Goal: Transaction & Acquisition: Book appointment/travel/reservation

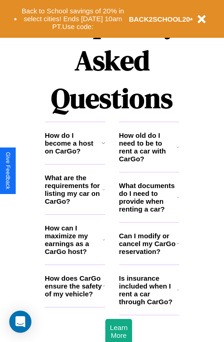
scroll to position [1118, 0]
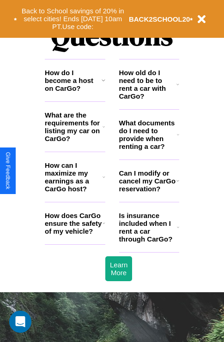
click at [149, 193] on h3 "Can I modify or cancel my CarGo reservation?" at bounding box center [147, 181] width 57 height 24
click at [149, 99] on h3 "How old do I need to be to rent a car with CarGo?" at bounding box center [148, 84] width 58 height 31
click at [75, 192] on h3 "How can I maximize my earnings as a CarGo host?" at bounding box center [74, 177] width 58 height 31
click at [149, 242] on h3 "Is insurance included when I rent a car through CarGo?" at bounding box center [148, 227] width 58 height 31
click at [103, 227] on icon at bounding box center [103, 223] width 3 height 7
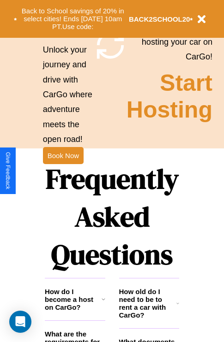
scroll to position [898, 0]
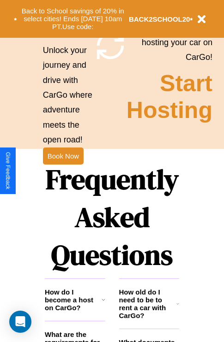
click at [63, 171] on h1 "Frequently Asked Questions" at bounding box center [112, 217] width 134 height 123
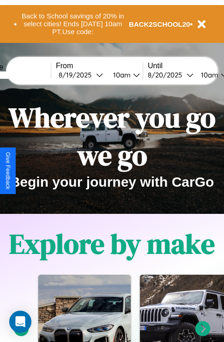
scroll to position [0, 0]
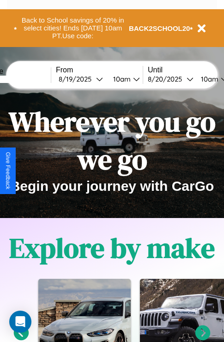
click at [30, 79] on input "text" at bounding box center [16, 79] width 69 height 7
type input "******"
click at [91, 79] on div "[DATE]" at bounding box center [77, 79] width 37 height 9
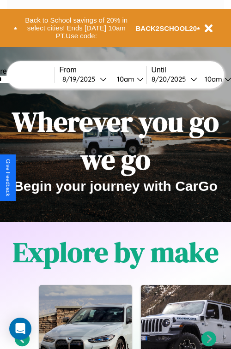
select select "*"
select select "****"
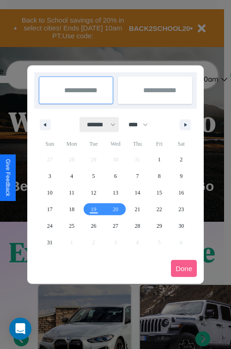
click at [97, 125] on select "******* ******** ***** ***** *** **** **** ****** ********* ******* ******** **…" at bounding box center [99, 124] width 39 height 15
select select "*"
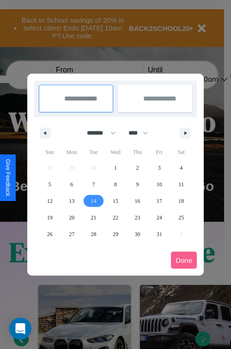
click at [93, 201] on span "14" at bounding box center [94, 201] width 6 height 17
type input "**********"
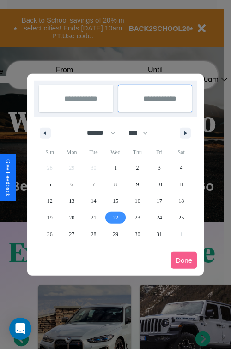
click at [115, 217] on span "22" at bounding box center [116, 218] width 6 height 17
type input "**********"
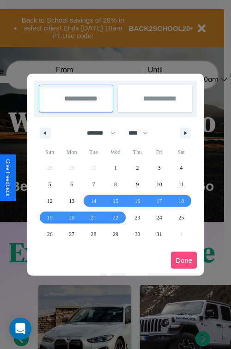
click at [184, 260] on button "Done" at bounding box center [184, 260] width 26 height 17
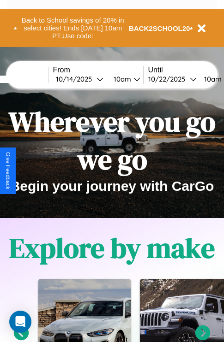
click at [132, 79] on div "10am" at bounding box center [121, 79] width 24 height 9
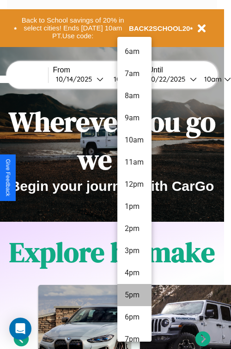
click at [134, 295] on li "5pm" at bounding box center [134, 295] width 34 height 22
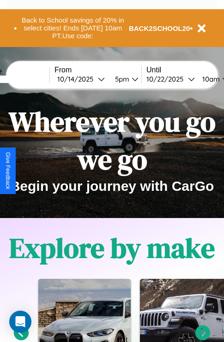
click at [220, 79] on div "10am" at bounding box center [210, 79] width 24 height 9
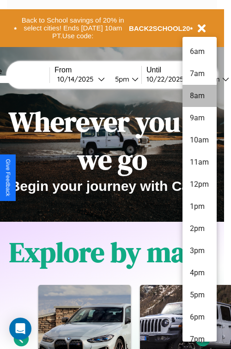
click at [199, 96] on li "8am" at bounding box center [199, 96] width 34 height 22
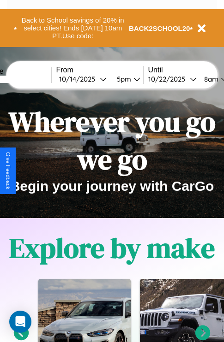
scroll to position [0, 35]
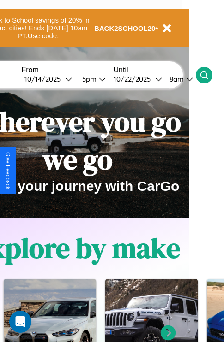
click at [209, 75] on icon at bounding box center [203, 75] width 9 height 9
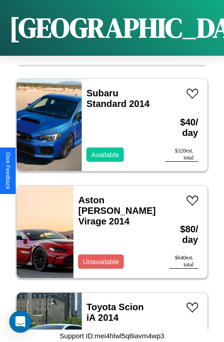
scroll to position [14916, 0]
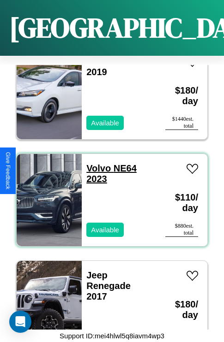
click at [96, 163] on link "Volvo NE64 2023" at bounding box center [111, 173] width 50 height 21
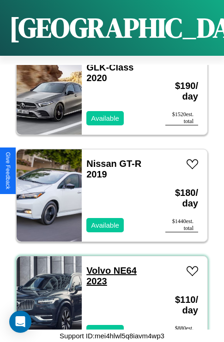
scroll to position [14809, 0]
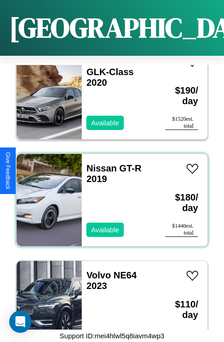
click at [108, 195] on div "Nissan GT-R 2019 Available" at bounding box center [119, 200] width 74 height 92
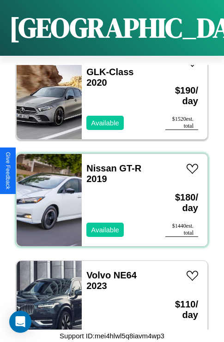
click at [108, 195] on div "Nissan GT-R 2019 Available" at bounding box center [119, 200] width 74 height 92
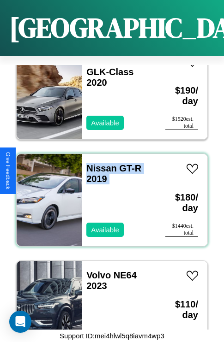
click at [108, 195] on div "Nissan GT-R 2019 Available" at bounding box center [119, 200] width 74 height 92
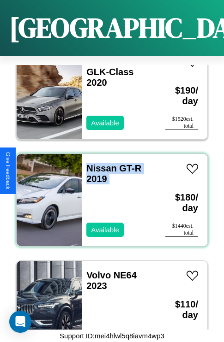
click at [108, 195] on div "Nissan GT-R 2019 Available" at bounding box center [119, 200] width 74 height 92
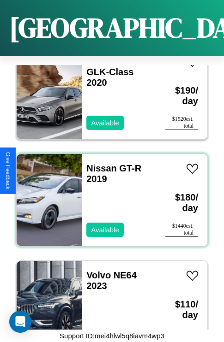
click at [108, 195] on div "Nissan GT-R 2019 Available" at bounding box center [119, 200] width 74 height 92
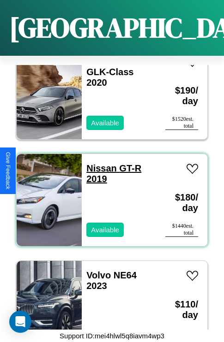
click at [99, 163] on link "Nissan GT-R 2019" at bounding box center [113, 173] width 55 height 21
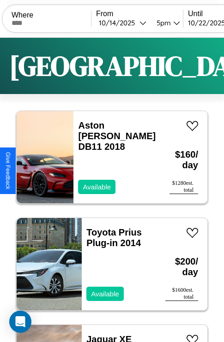
scroll to position [0, 0]
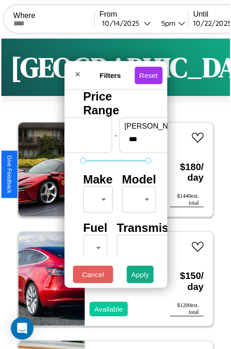
scroll to position [75, 0]
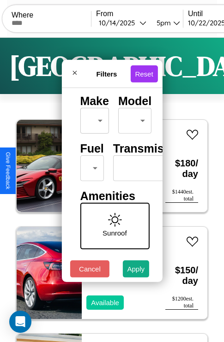
click at [90, 166] on body "CarGo Where From [DATE] 5pm Until [DATE] 8am Become a Host Login Sign Up Prague…" at bounding box center [112, 190] width 224 height 381
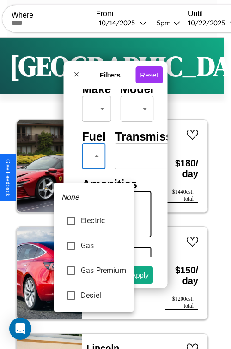
type input "***"
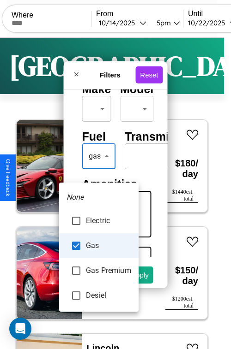
click at [98, 170] on div at bounding box center [115, 174] width 231 height 349
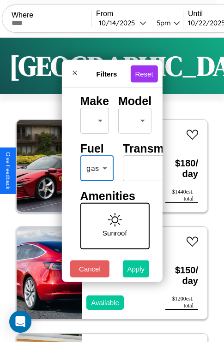
click at [136, 271] on button "Apply" at bounding box center [136, 269] width 27 height 17
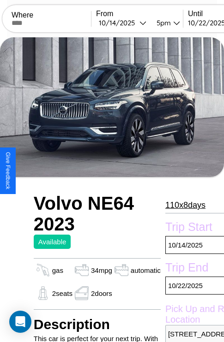
scroll to position [371, 0]
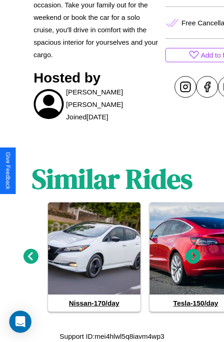
click at [193, 257] on icon at bounding box center [193, 256] width 15 height 15
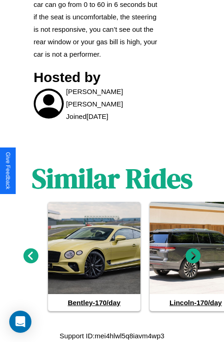
scroll to position [530, 0]
click at [30, 257] on icon at bounding box center [31, 256] width 15 height 15
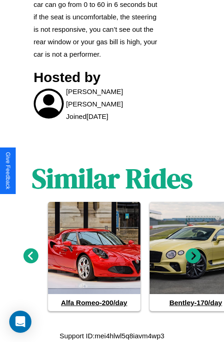
click at [193, 257] on icon at bounding box center [193, 256] width 15 height 15
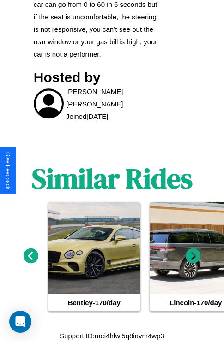
click at [193, 257] on icon at bounding box center [193, 256] width 15 height 15
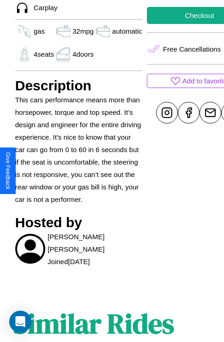
scroll to position [197, 39]
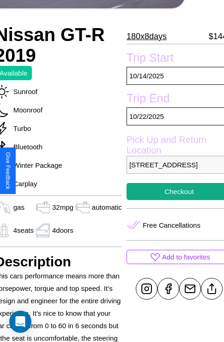
click at [171, 171] on p "1911 Fourth Street Prague 83247 Czech Republic" at bounding box center [178, 165] width 105 height 18
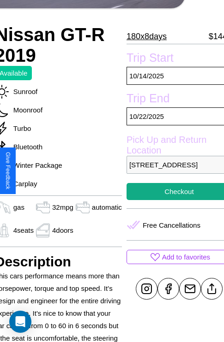
click at [171, 171] on p "1911 Fourth Street Prague 83247 Czech Republic" at bounding box center [178, 165] width 105 height 18
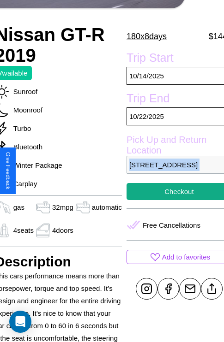
click at [171, 171] on p "1911 Fourth Street Prague 83247 Czech Republic" at bounding box center [178, 165] width 105 height 18
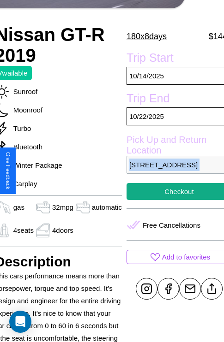
click at [171, 171] on p "1911 Fourth Street Prague 83247 Czech Republic" at bounding box center [178, 165] width 105 height 18
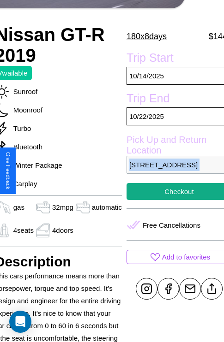
click at [171, 171] on p "1911 Fourth Street Prague 83247 Czech Republic" at bounding box center [178, 165] width 105 height 18
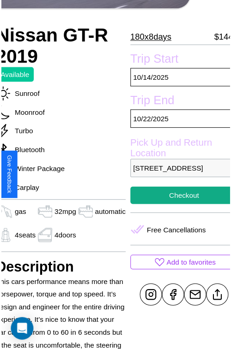
scroll to position [102, 39]
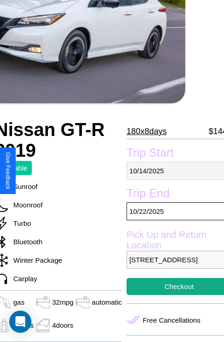
click at [171, 171] on p "10 / 14 / 2025" at bounding box center [178, 171] width 105 height 18
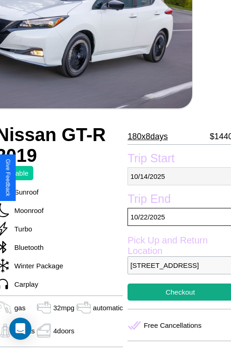
select select "*"
select select "****"
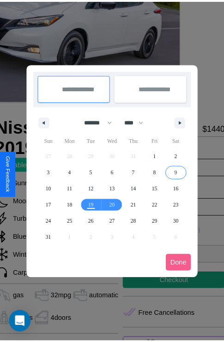
scroll to position [0, 39]
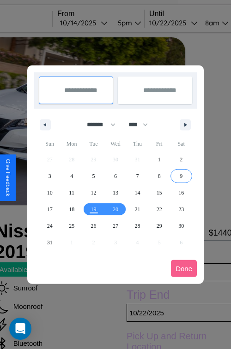
click at [96, 23] on div at bounding box center [115, 174] width 231 height 349
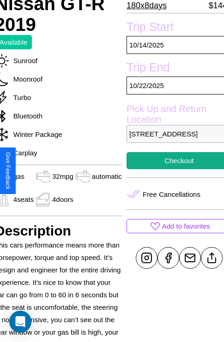
scroll to position [230, 39]
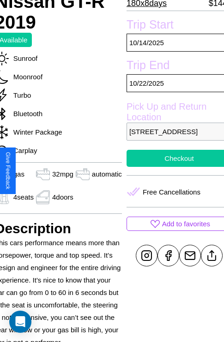
click at [171, 167] on button "Checkout" at bounding box center [178, 158] width 105 height 17
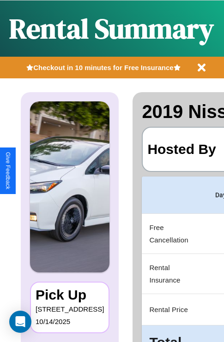
scroll to position [0, 177]
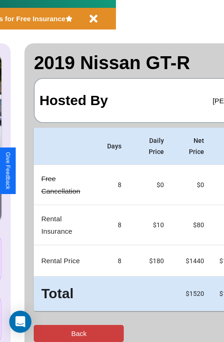
click at [45, 334] on button "Back" at bounding box center [79, 333] width 90 height 17
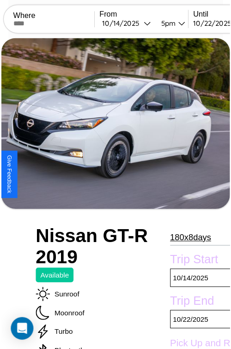
scroll to position [295, 39]
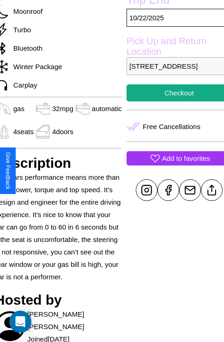
click at [171, 165] on p "Add to favorites" at bounding box center [186, 158] width 48 height 12
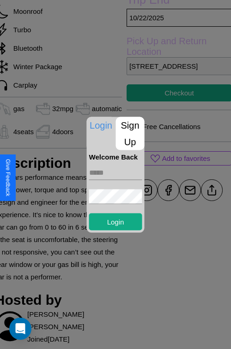
click at [115, 173] on input "text" at bounding box center [115, 172] width 53 height 15
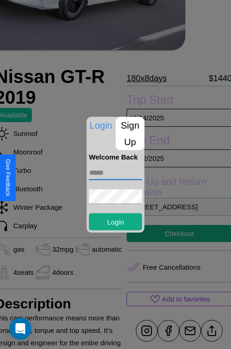
scroll to position [98, 39]
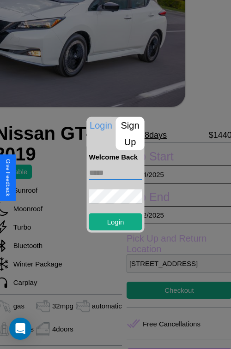
click at [171, 174] on div at bounding box center [115, 174] width 231 height 349
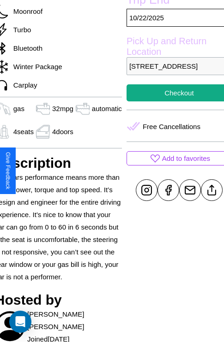
scroll to position [0, 39]
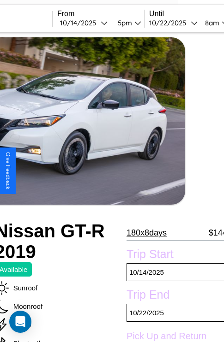
click at [96, 23] on div "10 / 14 / 2025" at bounding box center [80, 22] width 41 height 9
select select "*"
select select "****"
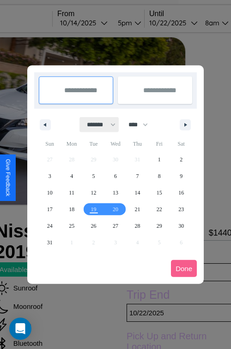
click at [97, 125] on select "******* ******** ***** ***** *** **** **** ****** ********* ******* ******** **…" at bounding box center [99, 124] width 39 height 15
select select "*"
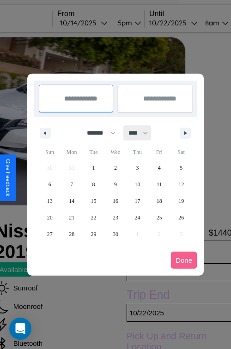
click at [142, 133] on select "**** **** **** **** **** **** **** **** **** **** **** **** **** **** **** ****…" at bounding box center [138, 133] width 28 height 15
select select "****"
click at [181, 201] on span "18" at bounding box center [181, 201] width 6 height 17
type input "**********"
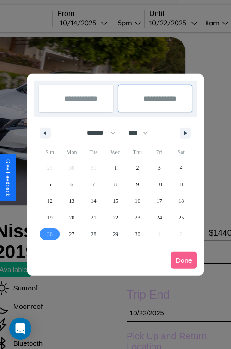
click at [49, 234] on span "26" at bounding box center [50, 234] width 6 height 17
type input "**********"
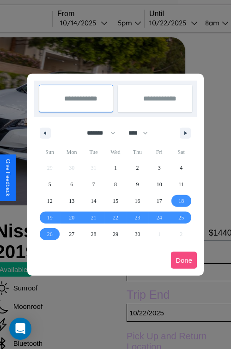
click at [184, 260] on button "Done" at bounding box center [184, 260] width 26 height 17
